Goal: Go to known website: Access a specific website the user already knows

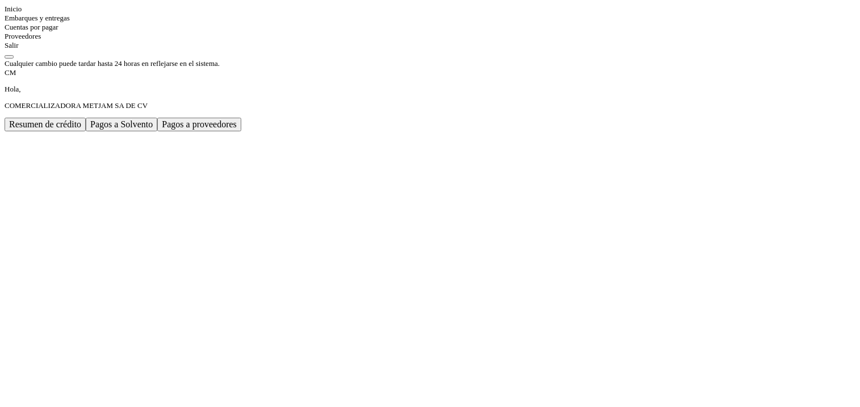
scroll to position [170, 0]
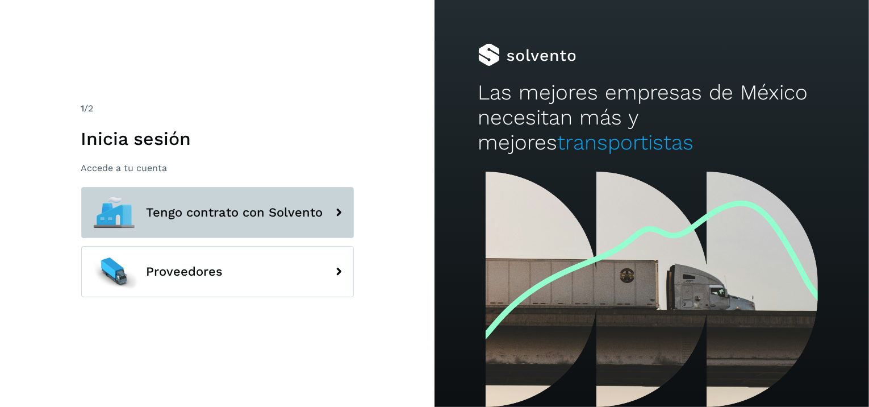
click at [277, 208] on span "Tengo contrato con Solvento" at bounding box center [235, 213] width 177 height 14
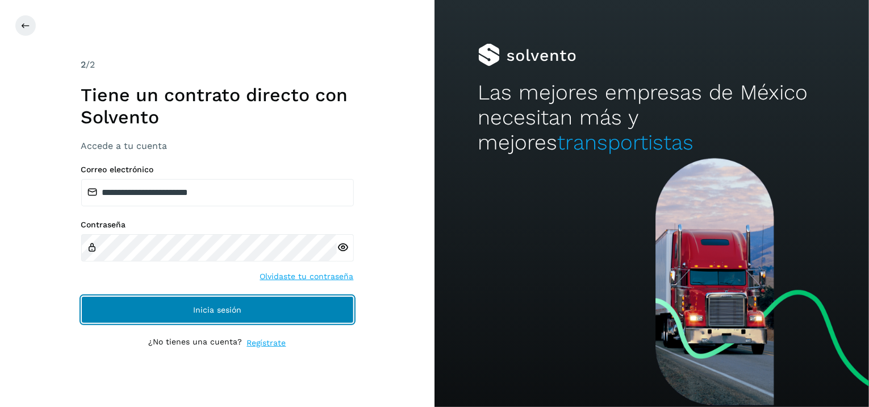
click at [254, 304] on button "Inicia sesión" at bounding box center [217, 309] width 273 height 27
